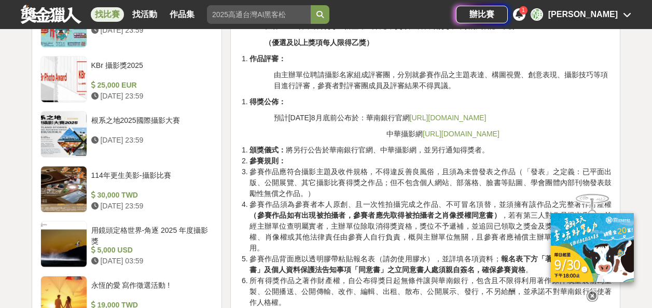
scroll to position [1025, 0]
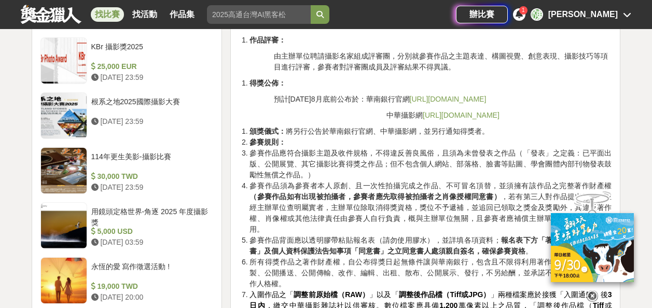
click at [427, 99] on link "[URL][DOMAIN_NAME]" at bounding box center [448, 99] width 77 height 8
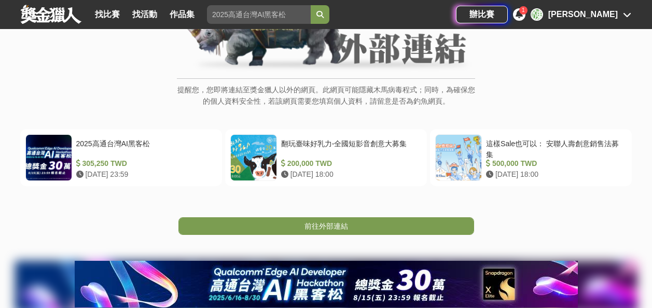
scroll to position [151, 0]
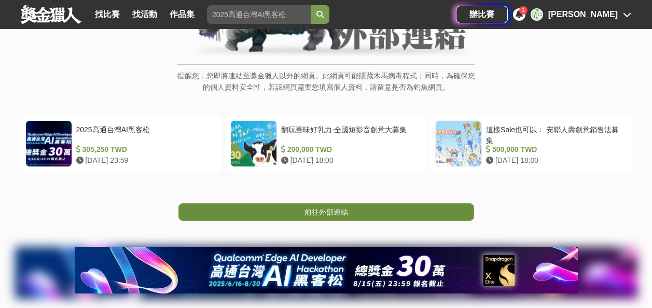
click at [434, 205] on link "前往外部連結" at bounding box center [326, 212] width 296 height 18
